Goal: Information Seeking & Learning: Find specific fact

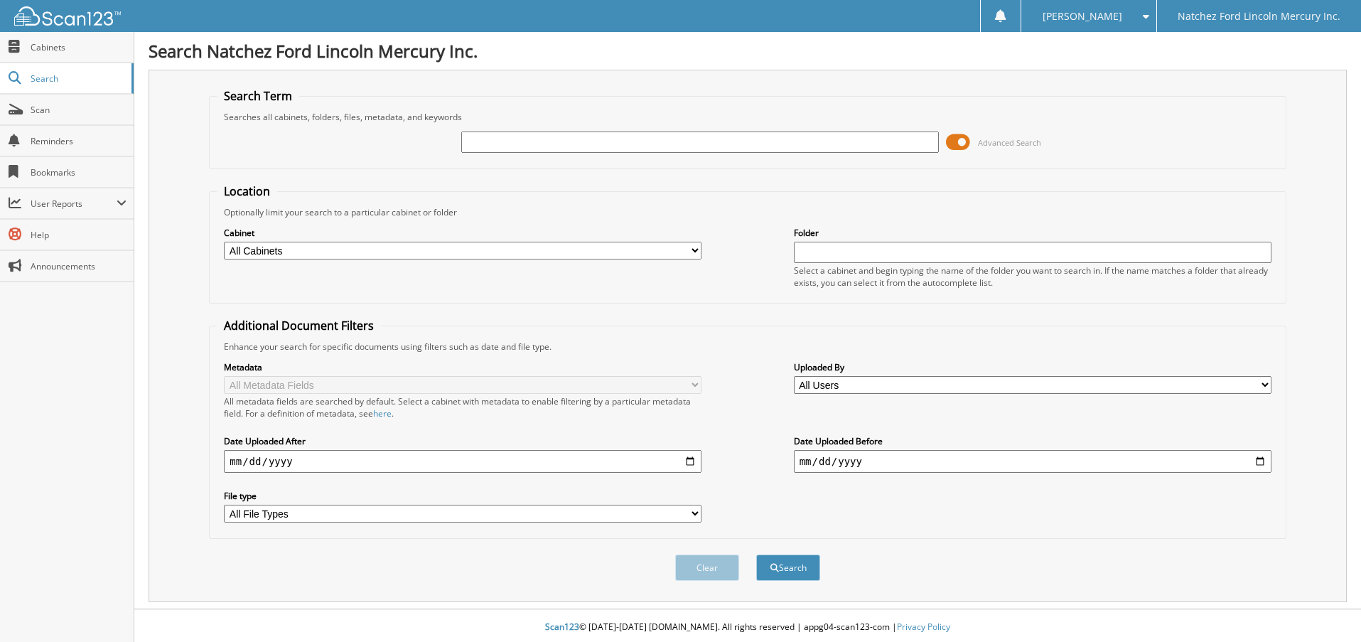
drag, startPoint x: 476, startPoint y: 145, endPoint x: 464, endPoint y: 143, distance: 13.0
type input "MT1779"
click at [756, 555] on button "Search" at bounding box center [788, 568] width 64 height 26
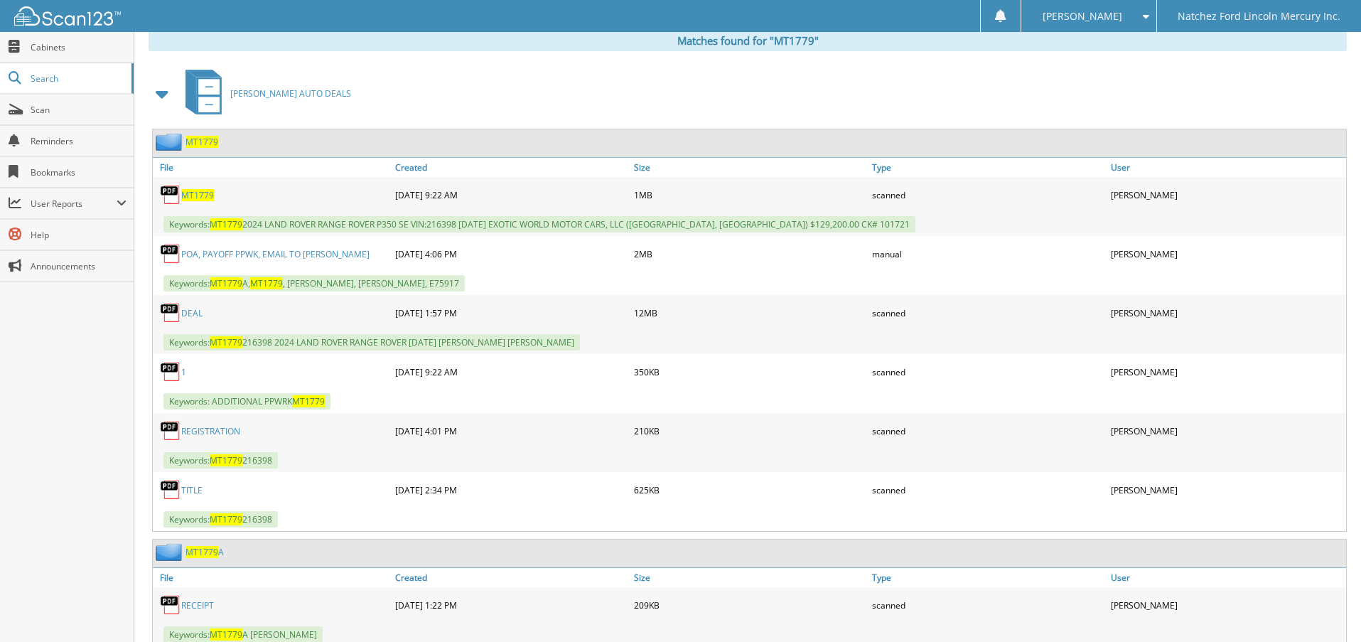
scroll to position [569, 0]
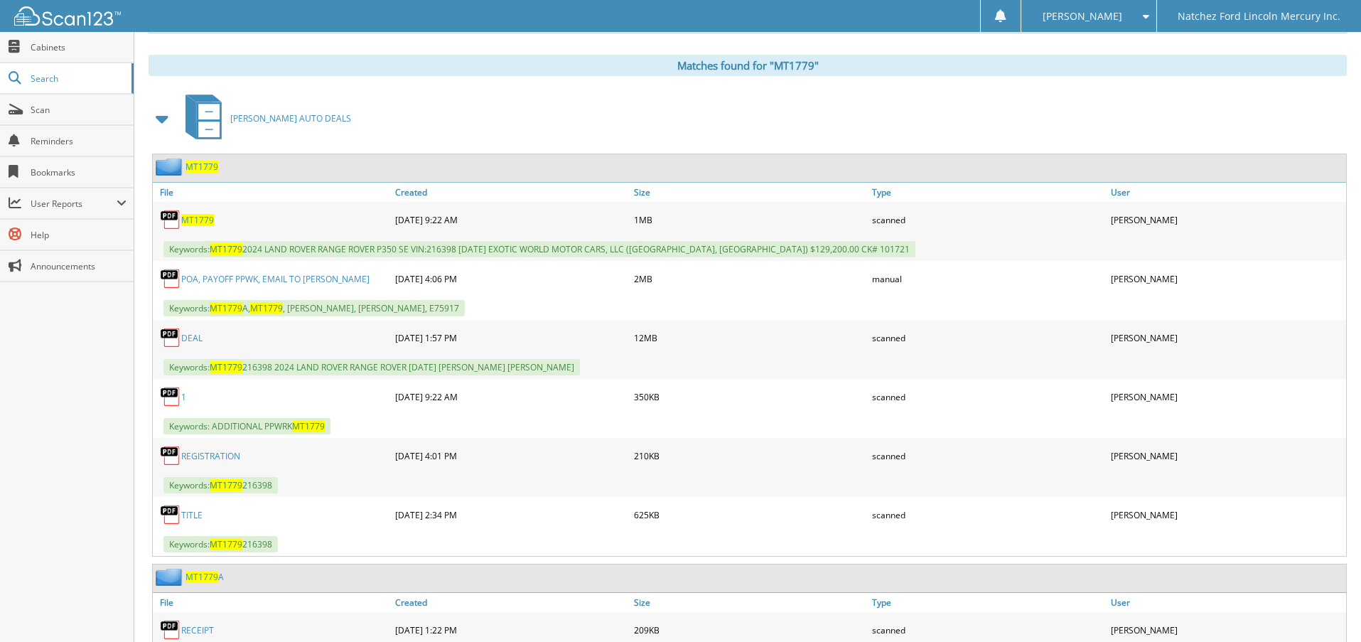
click at [208, 165] on span "MT1779" at bounding box center [202, 167] width 33 height 12
